Goal: Check status: Check status

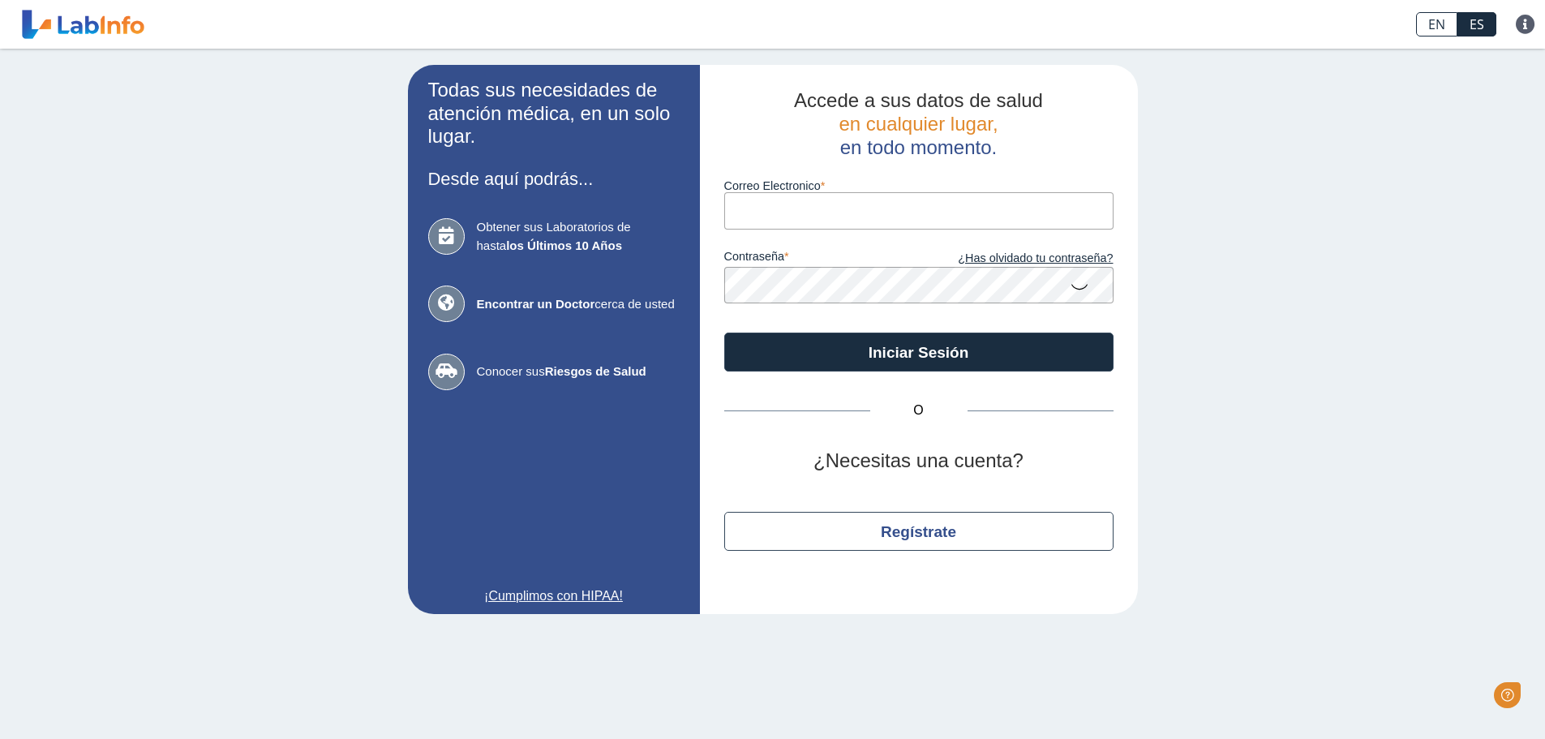
click at [796, 217] on input "Correo Electronico" at bounding box center [918, 210] width 389 height 36
type input "[EMAIL_ADDRESS][DOMAIN_NAME]"
click at [1076, 286] on icon at bounding box center [1079, 286] width 19 height 32
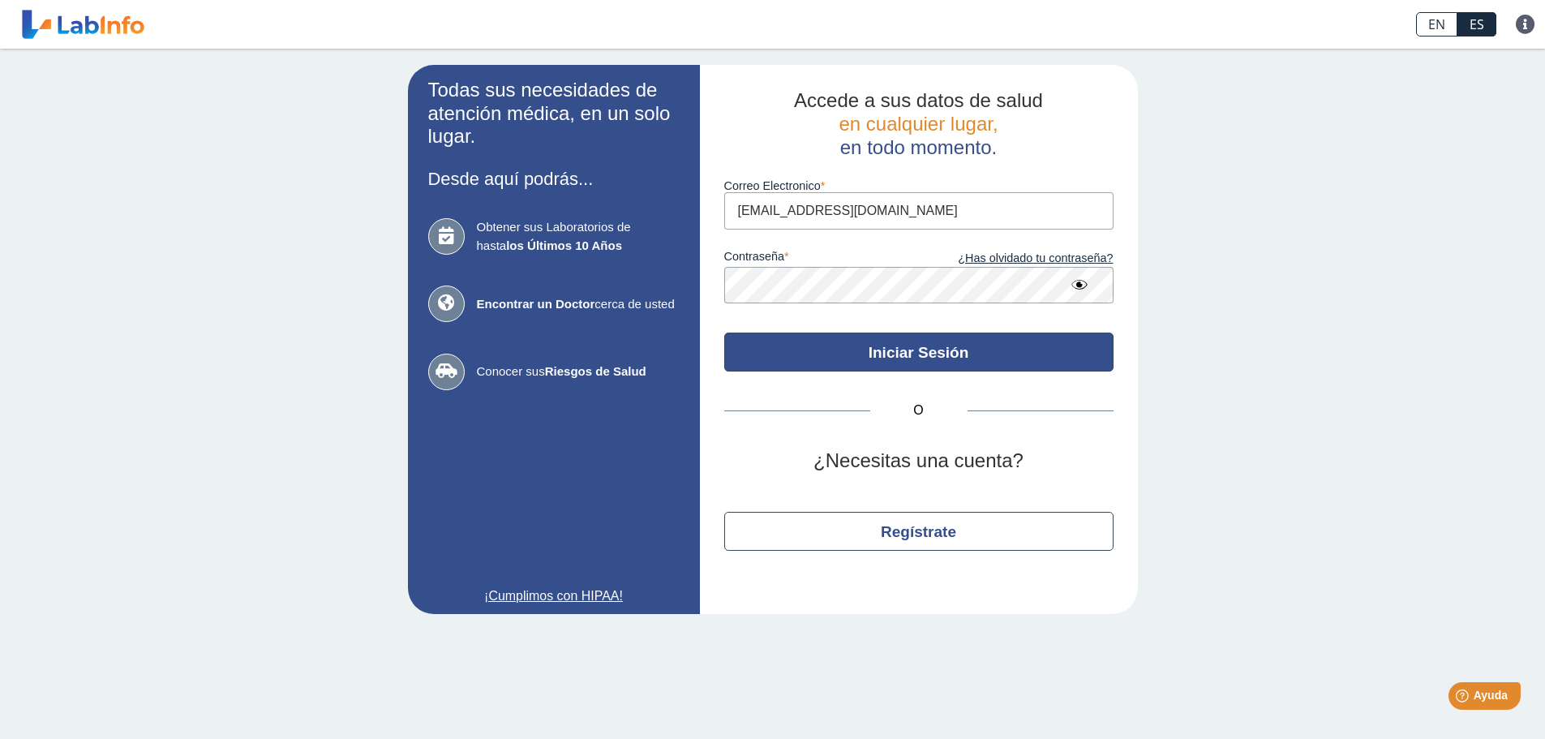
click at [873, 350] on button "Iniciar Sesión" at bounding box center [918, 352] width 389 height 39
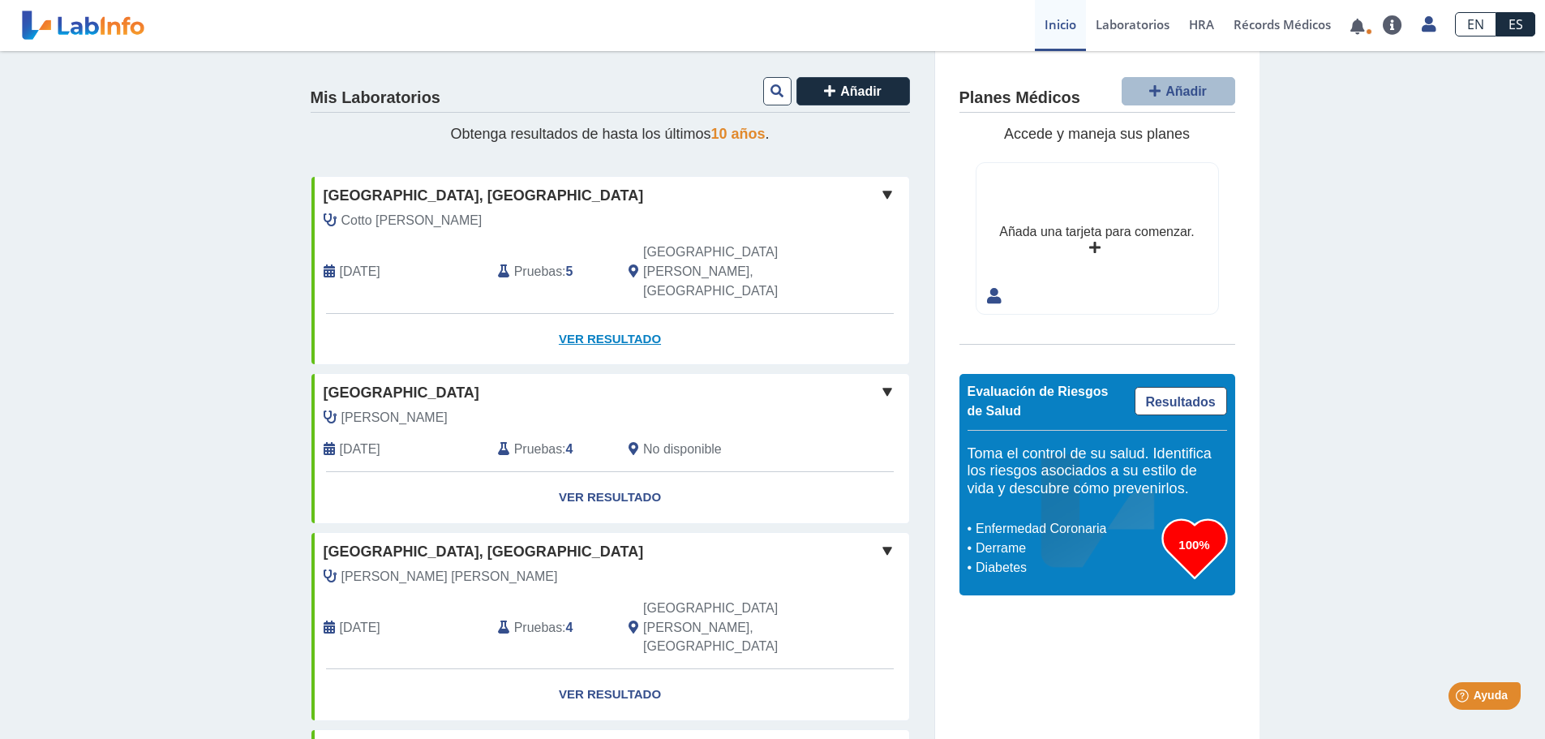
click at [620, 314] on link "Ver Resultado" at bounding box center [610, 339] width 598 height 51
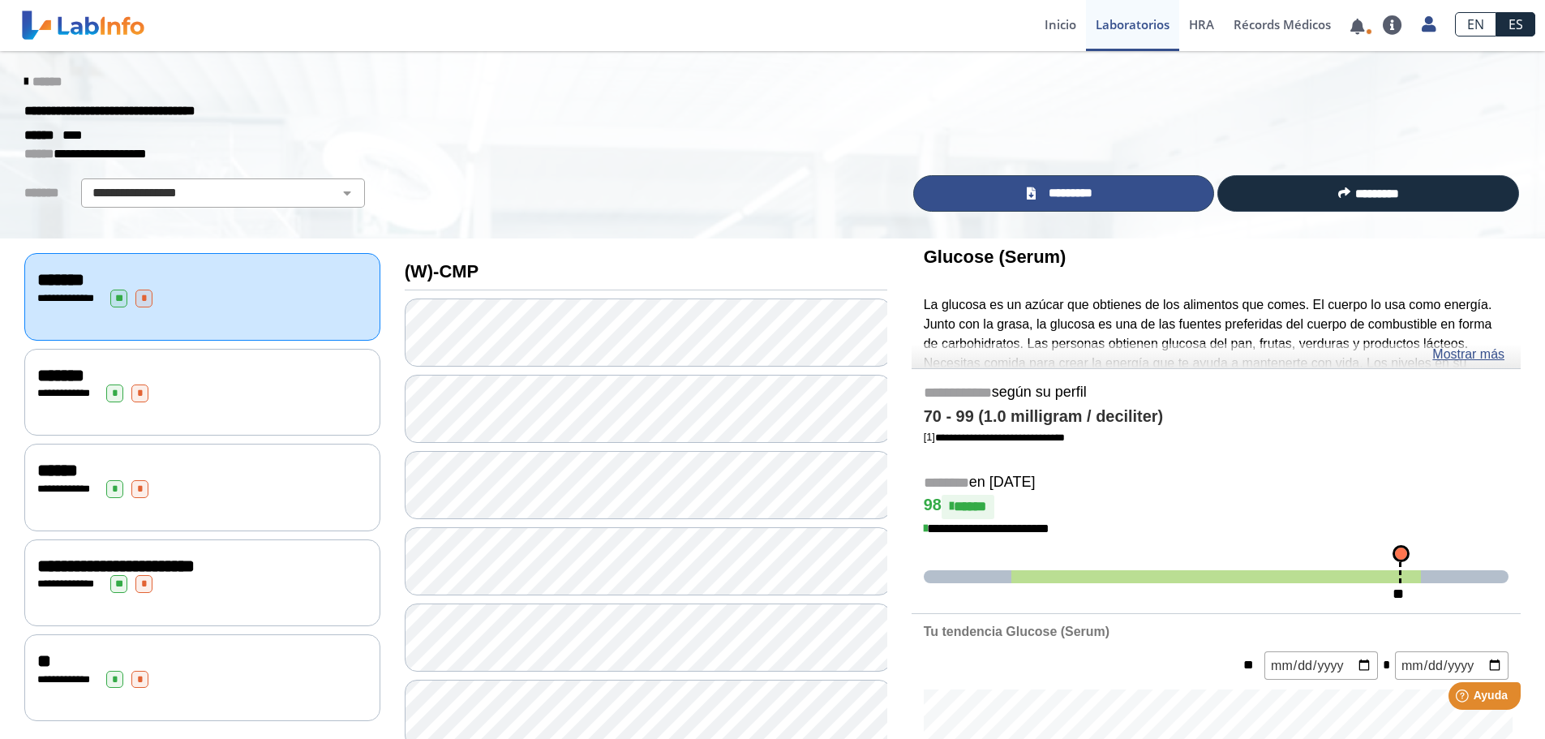
click at [1041, 193] on span "*********" at bounding box center [1070, 193] width 59 height 19
